Goal: Manage account settings

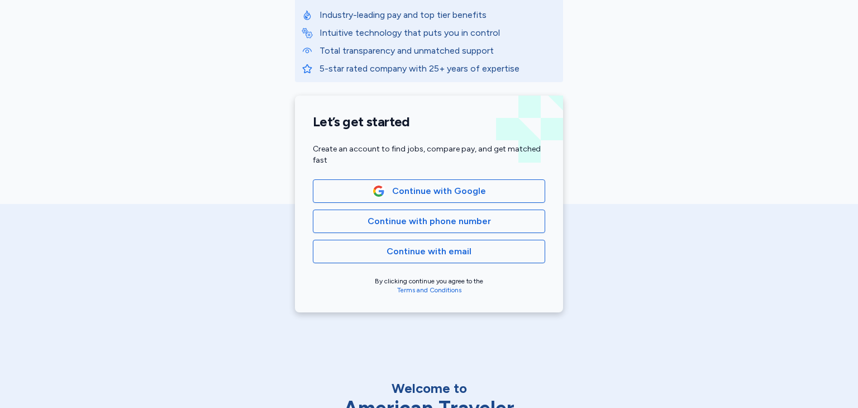
scroll to position [175, 0]
click at [422, 196] on span "Continue with Google" at bounding box center [439, 191] width 94 height 13
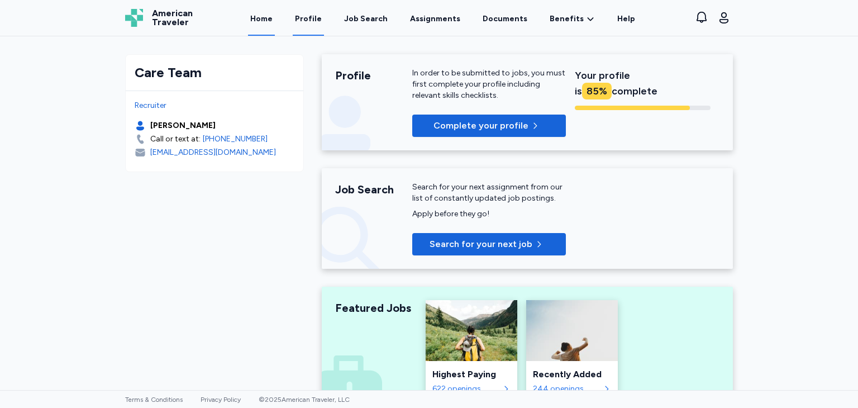
click at [311, 18] on link "Profile" at bounding box center [308, 18] width 31 height 35
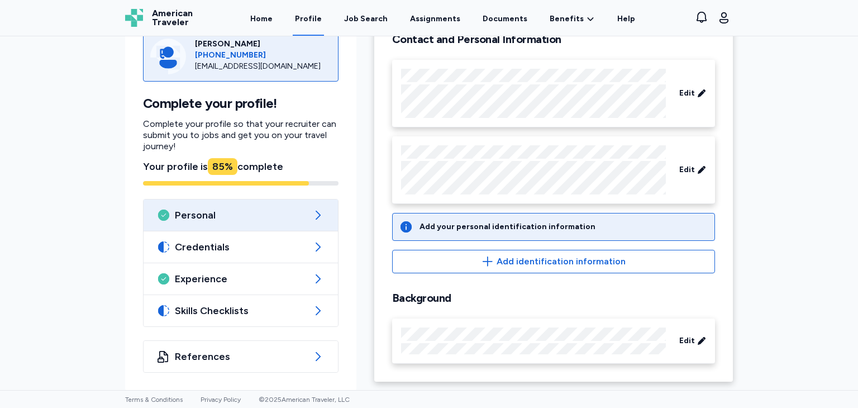
scroll to position [93, 0]
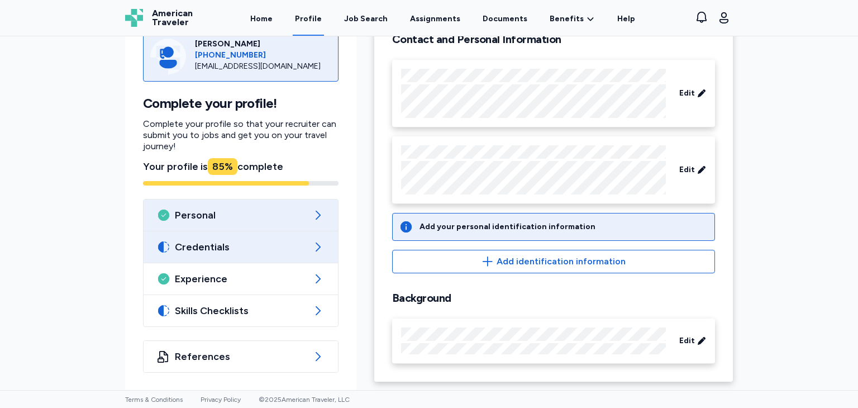
click at [279, 240] on span "Credentials" at bounding box center [241, 246] width 132 height 13
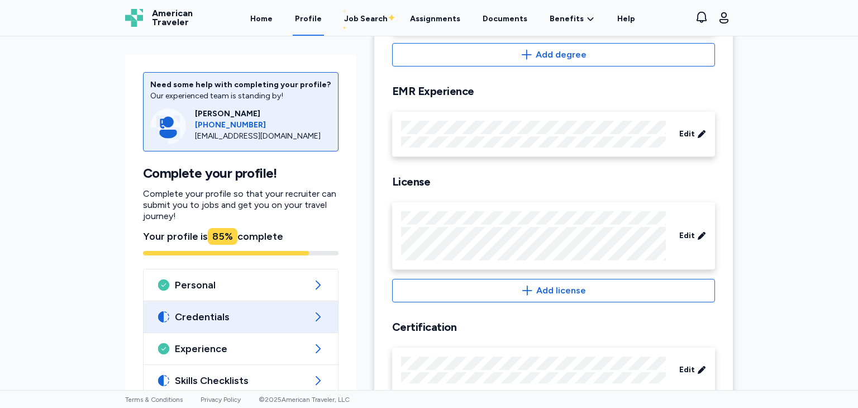
scroll to position [286, 0]
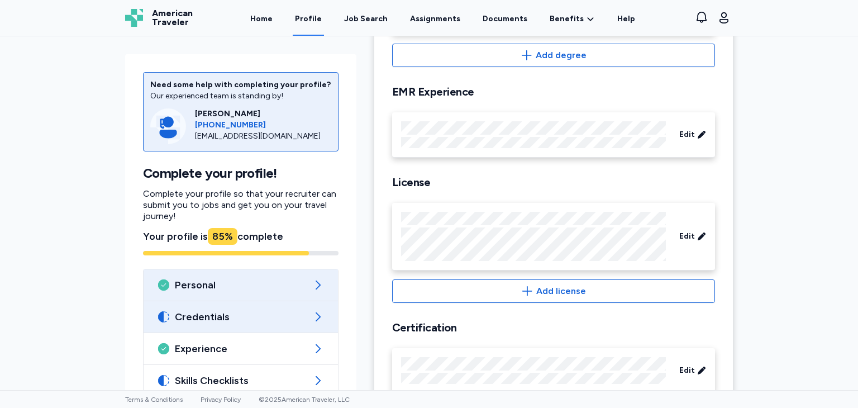
click at [298, 277] on div "Personal" at bounding box center [241, 284] width 194 height 31
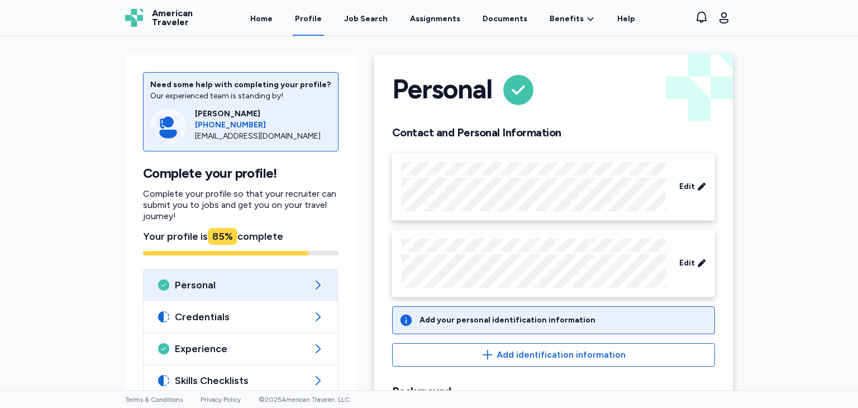
scroll to position [93, 0]
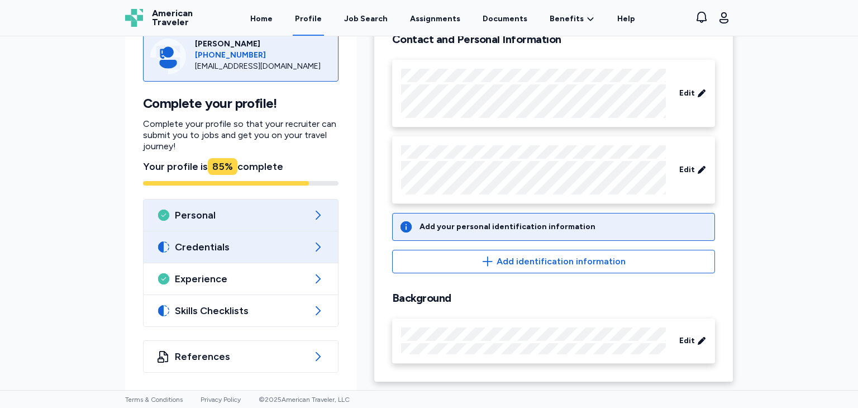
click at [258, 258] on div "Credentials" at bounding box center [241, 246] width 194 height 31
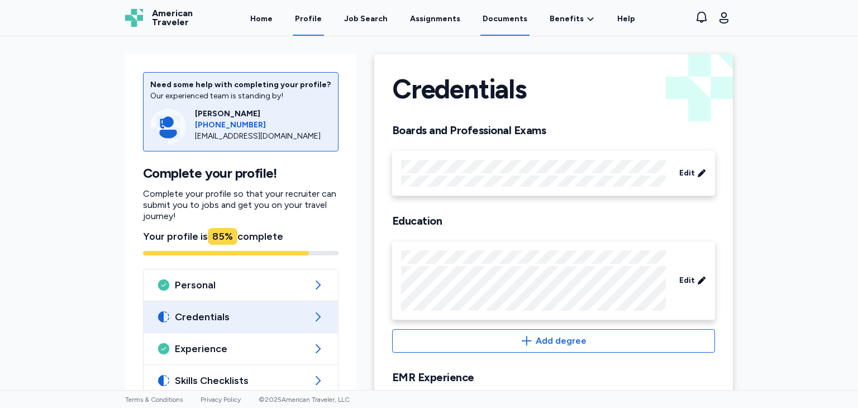
click at [481, 25] on link "Documents" at bounding box center [505, 18] width 49 height 35
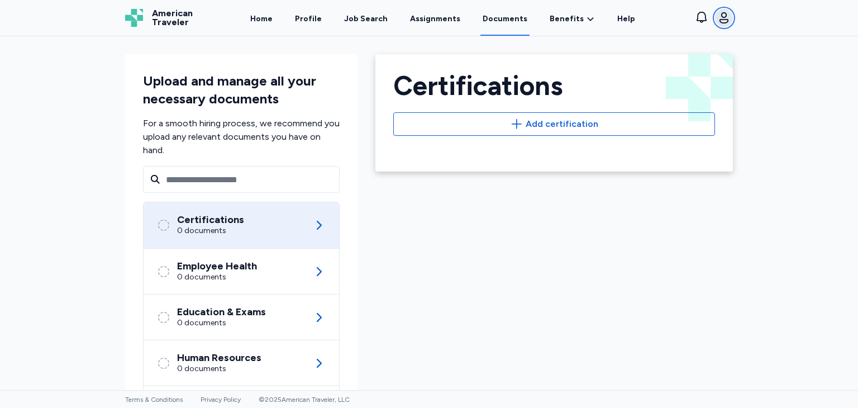
click at [724, 23] on icon "button" at bounding box center [723, 17] width 13 height 13
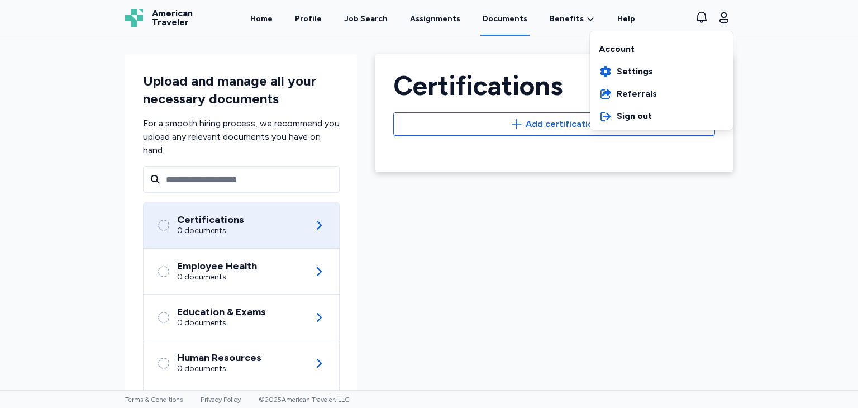
click at [348, 72] on div "Open sidebar Documents American Traveler American Traveler Home Profile Job Sea…" at bounding box center [429, 204] width 858 height 408
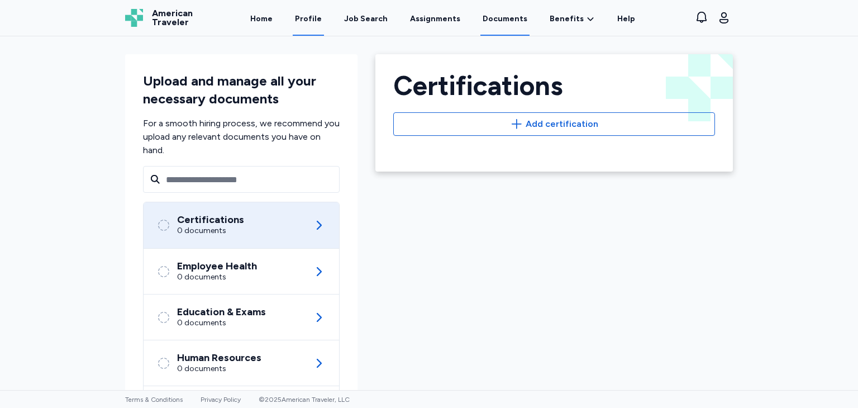
click at [309, 12] on link "Profile" at bounding box center [308, 18] width 31 height 35
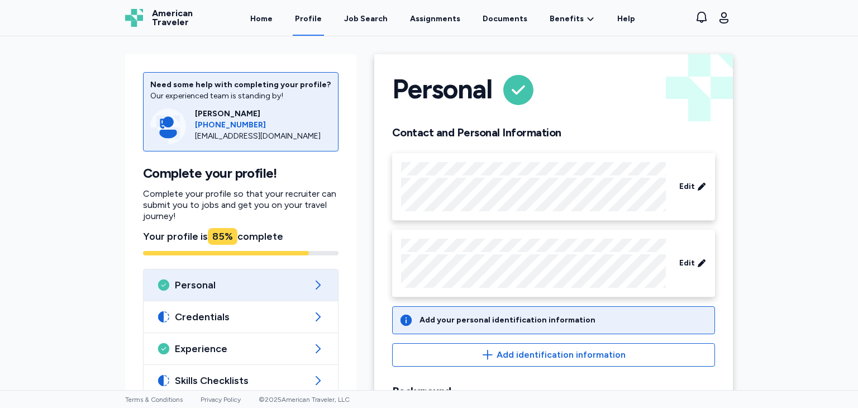
click at [255, 137] on div "mnowak@americantraveler.com" at bounding box center [263, 136] width 136 height 11
copy div "mnowak@americantraveler.com"
